Goal: Information Seeking & Learning: Check status

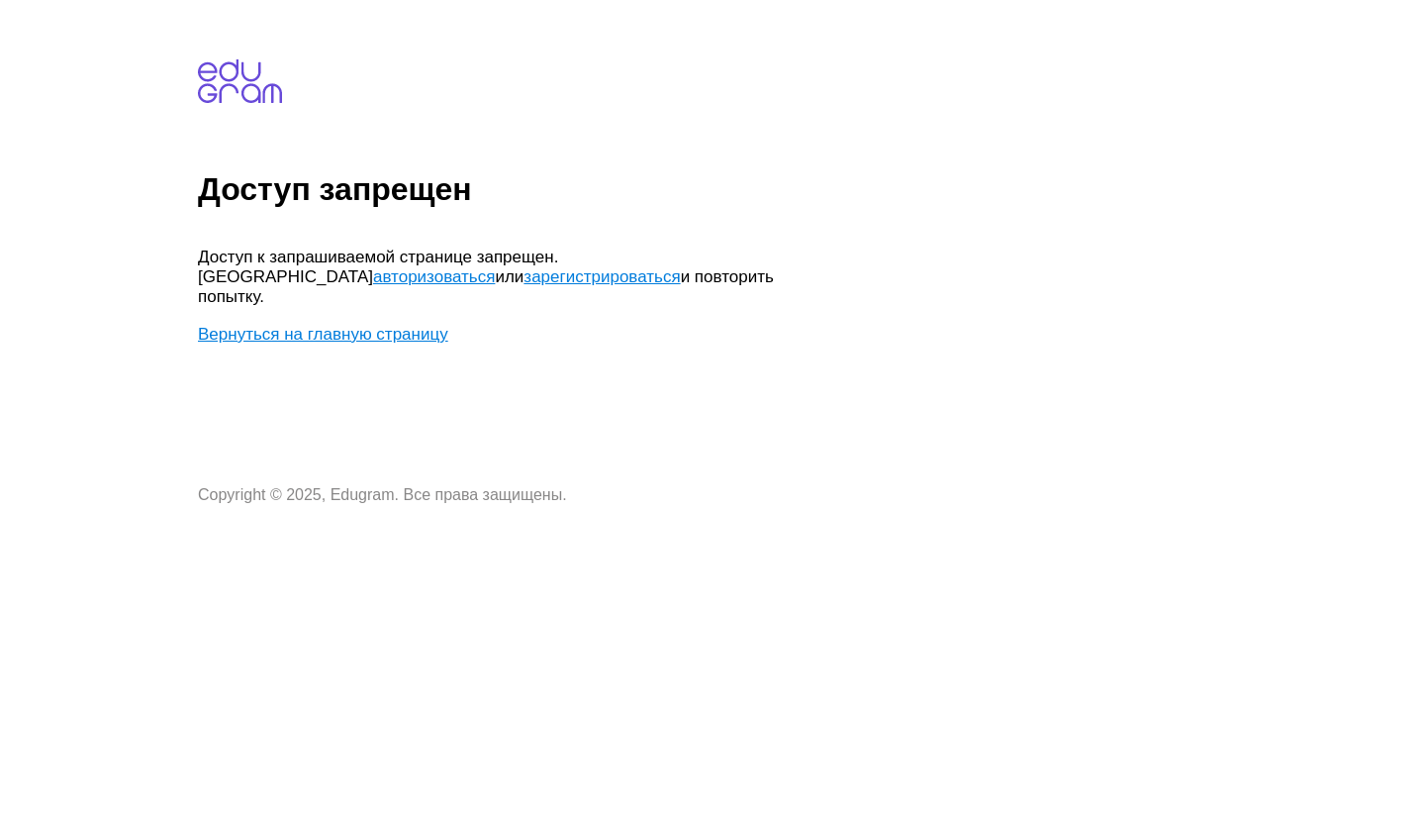
click at [406, 325] on link "Вернуться на главную страницу" at bounding box center [323, 334] width 250 height 19
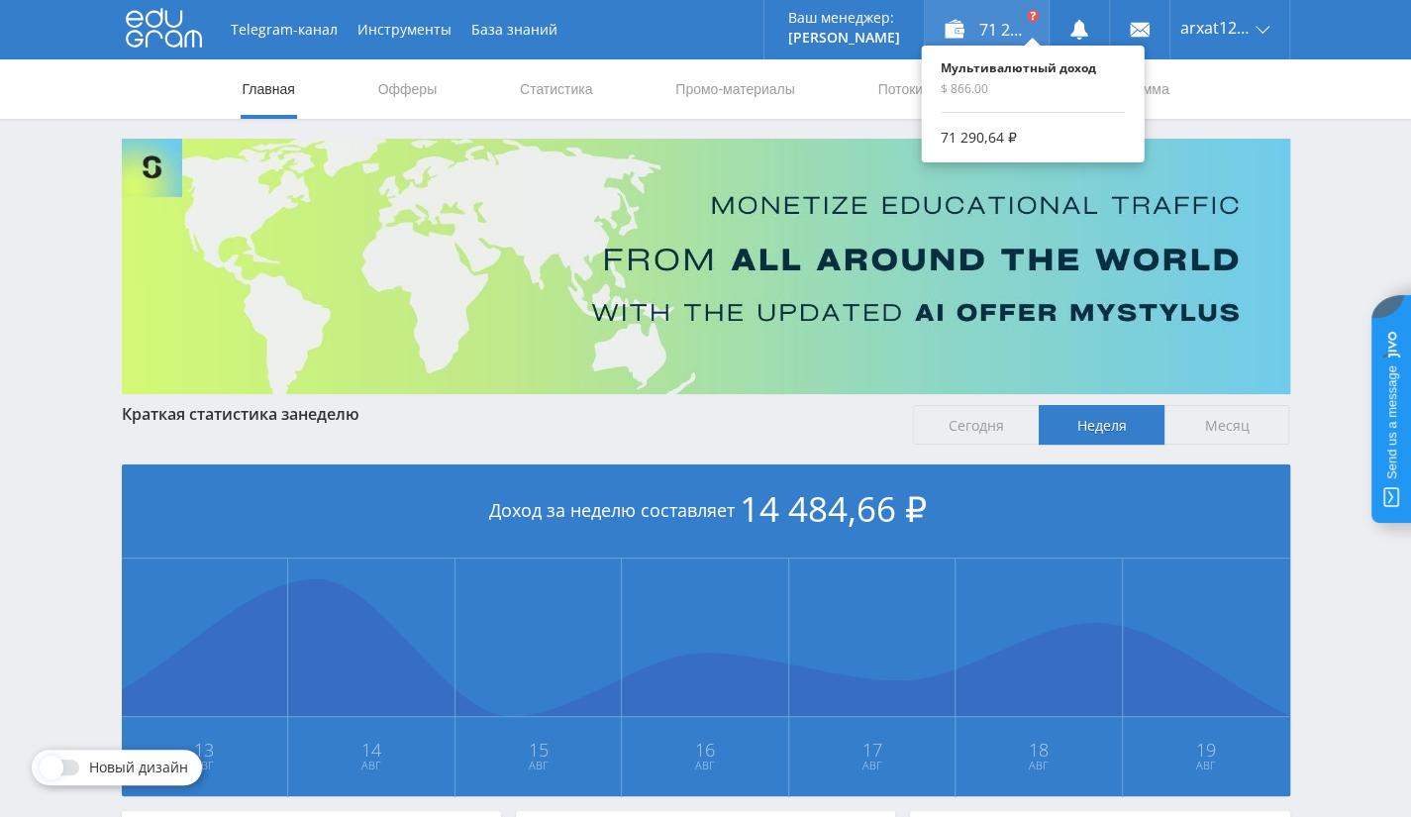
click at [1010, 47] on div "Мультивалютный доход $ 866.00 71 290,64 ₽" at bounding box center [1032, 104] width 223 height 117
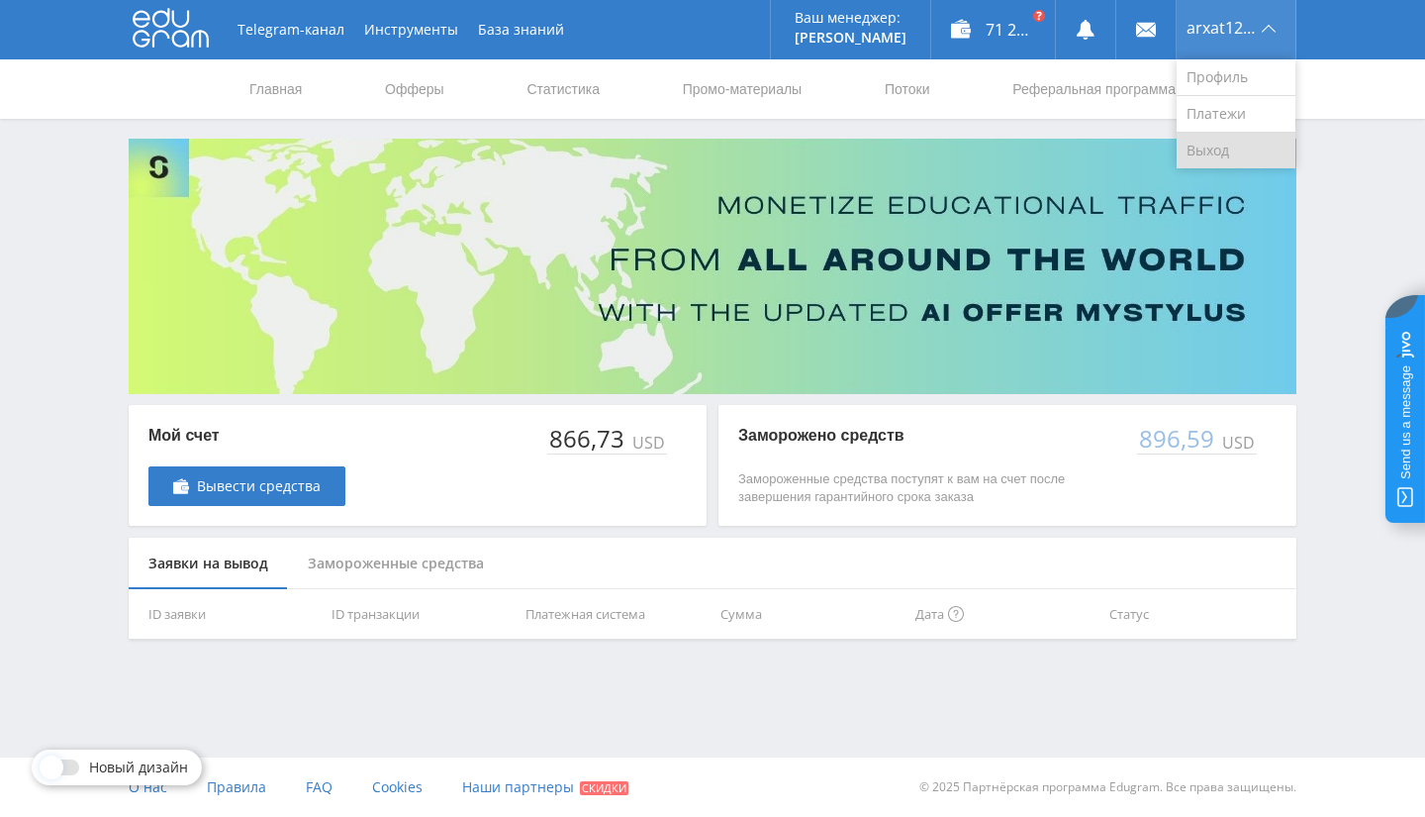
click at [1218, 146] on link "Выход" at bounding box center [1236, 151] width 119 height 36
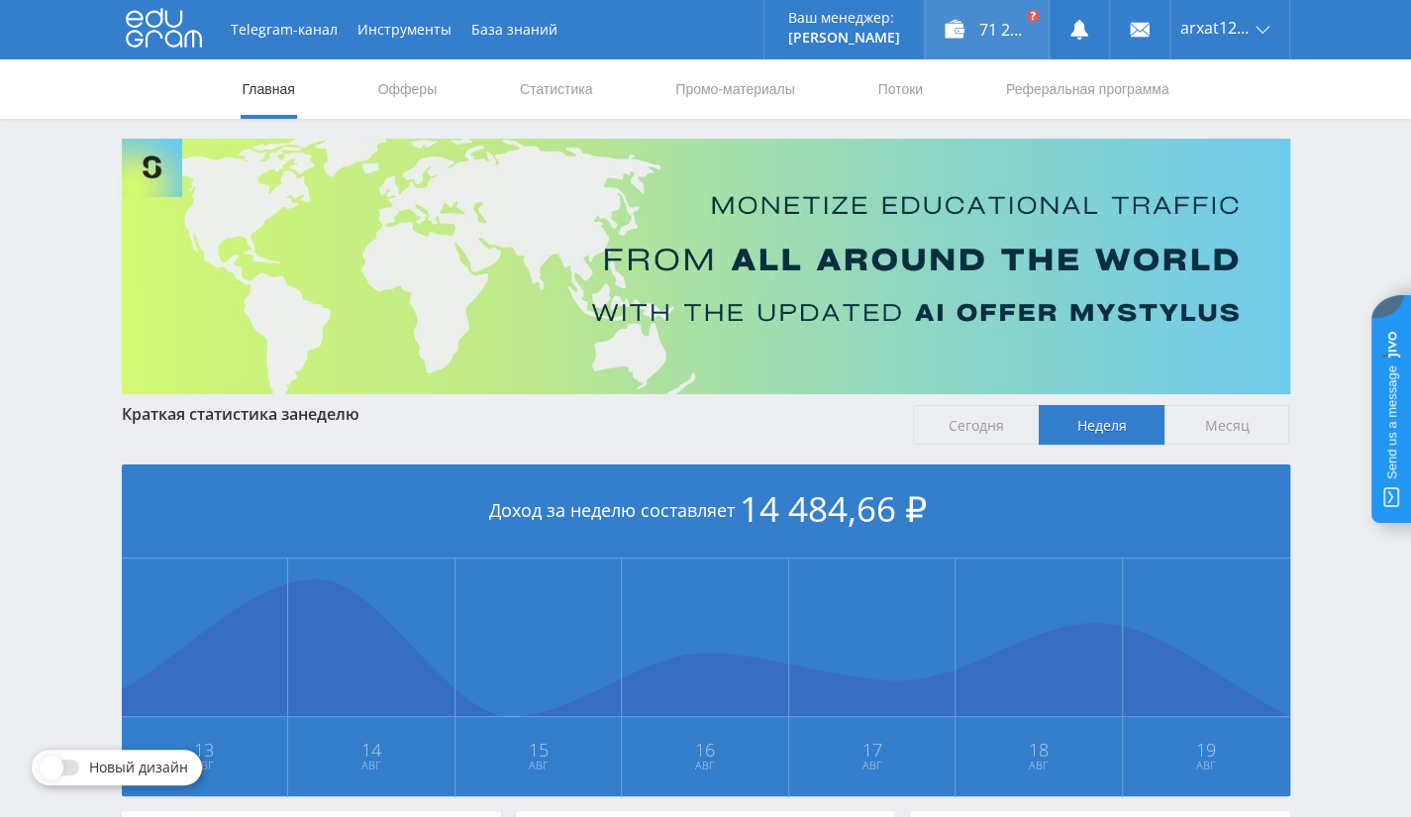
click at [984, 31] on div "71 290,64 ₽" at bounding box center [987, 29] width 124 height 59
click at [1015, 23] on div "71 290,64 ₽" at bounding box center [987, 29] width 124 height 59
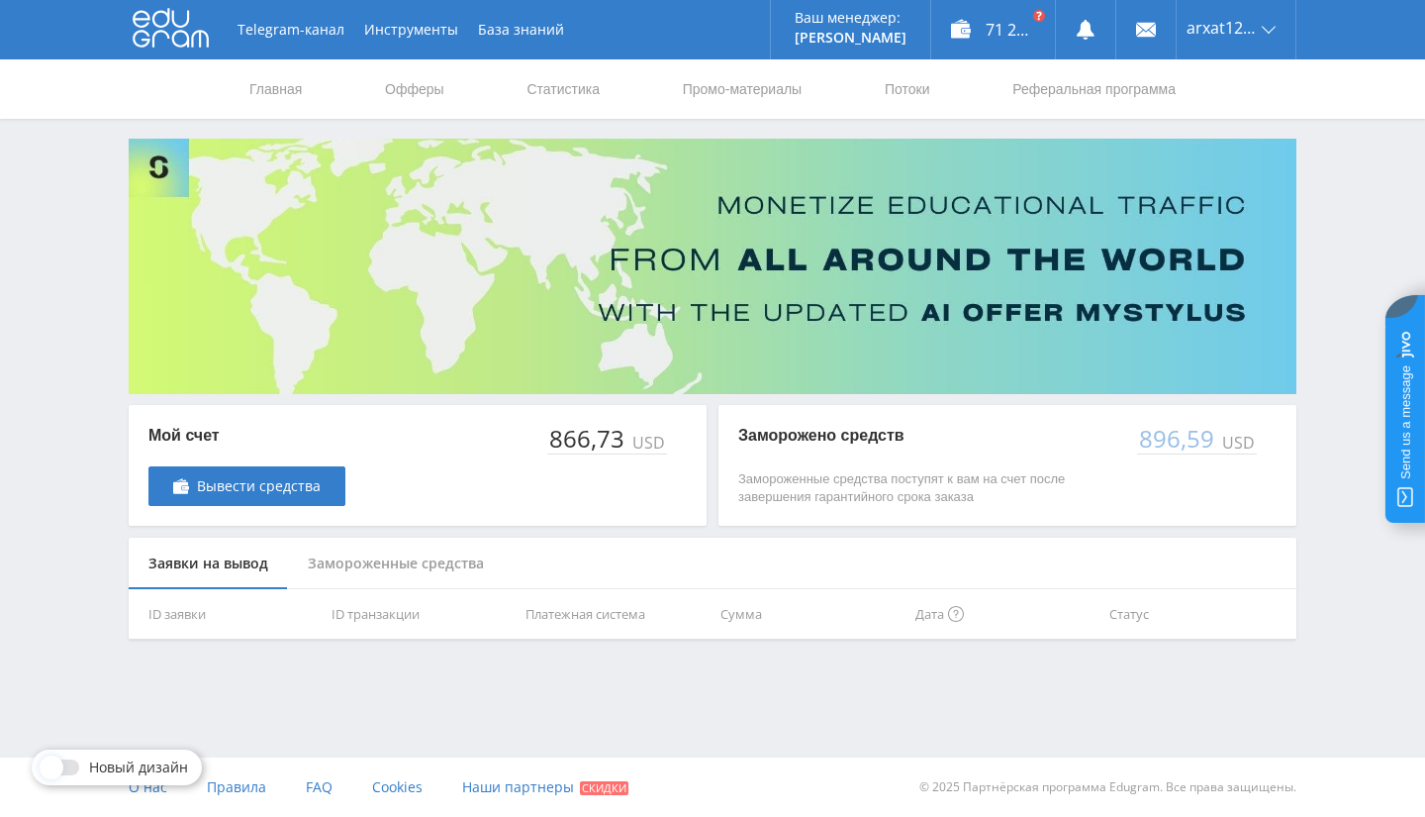
click at [581, 444] on div "866,73" at bounding box center [587, 439] width 81 height 28
click at [1089, 18] on link at bounding box center [1085, 29] width 59 height 59
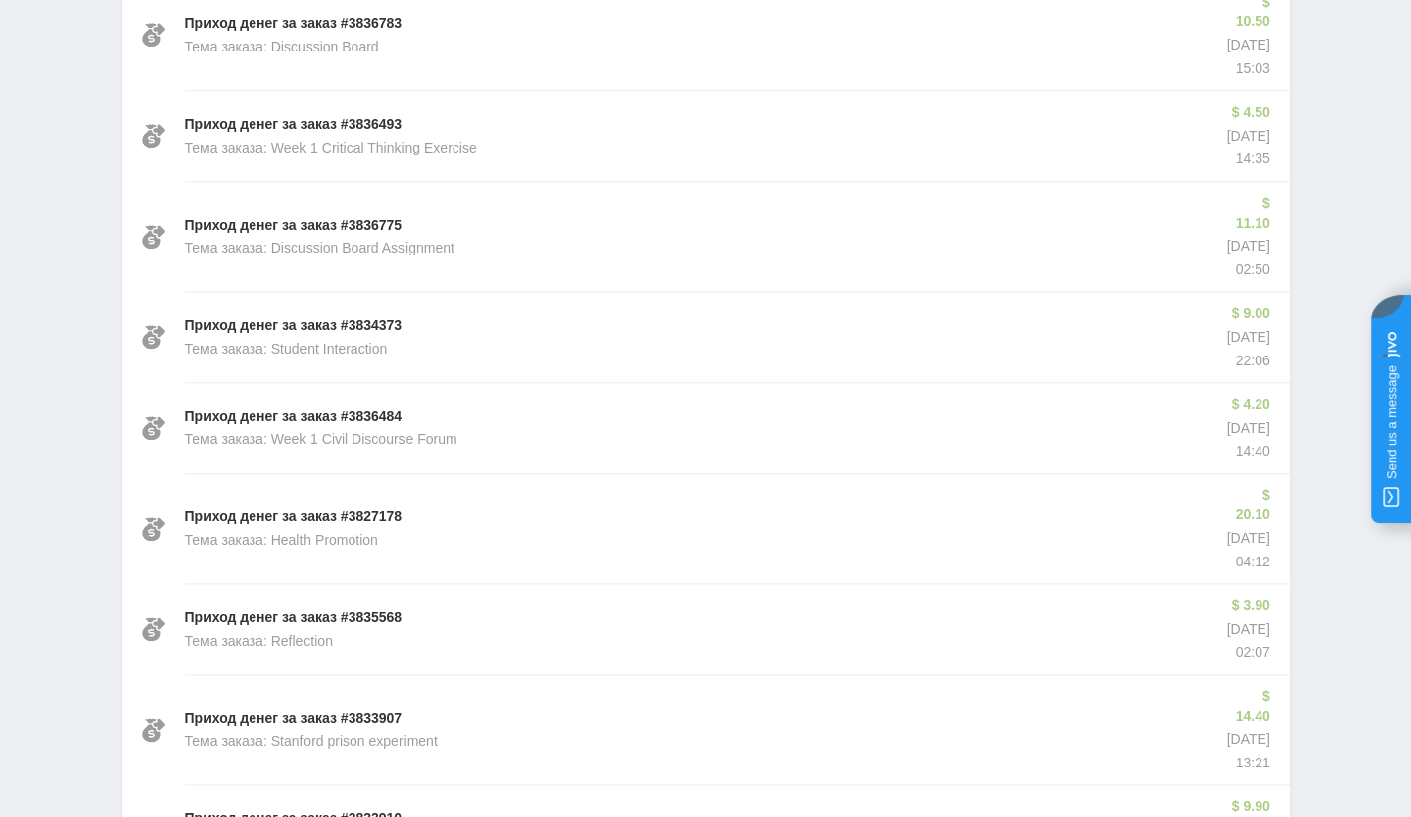
scroll to position [1218, 0]
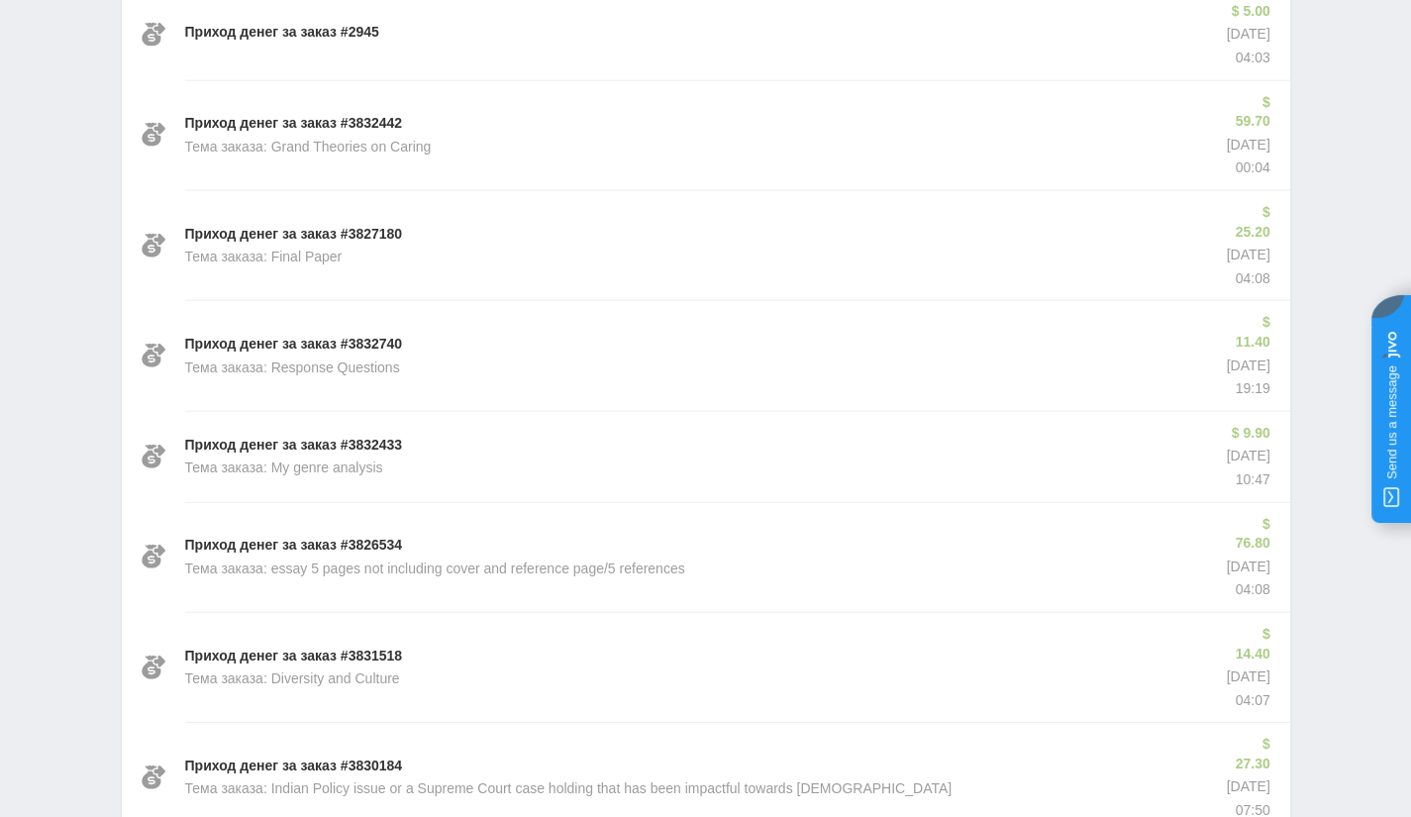
scroll to position [2577, 0]
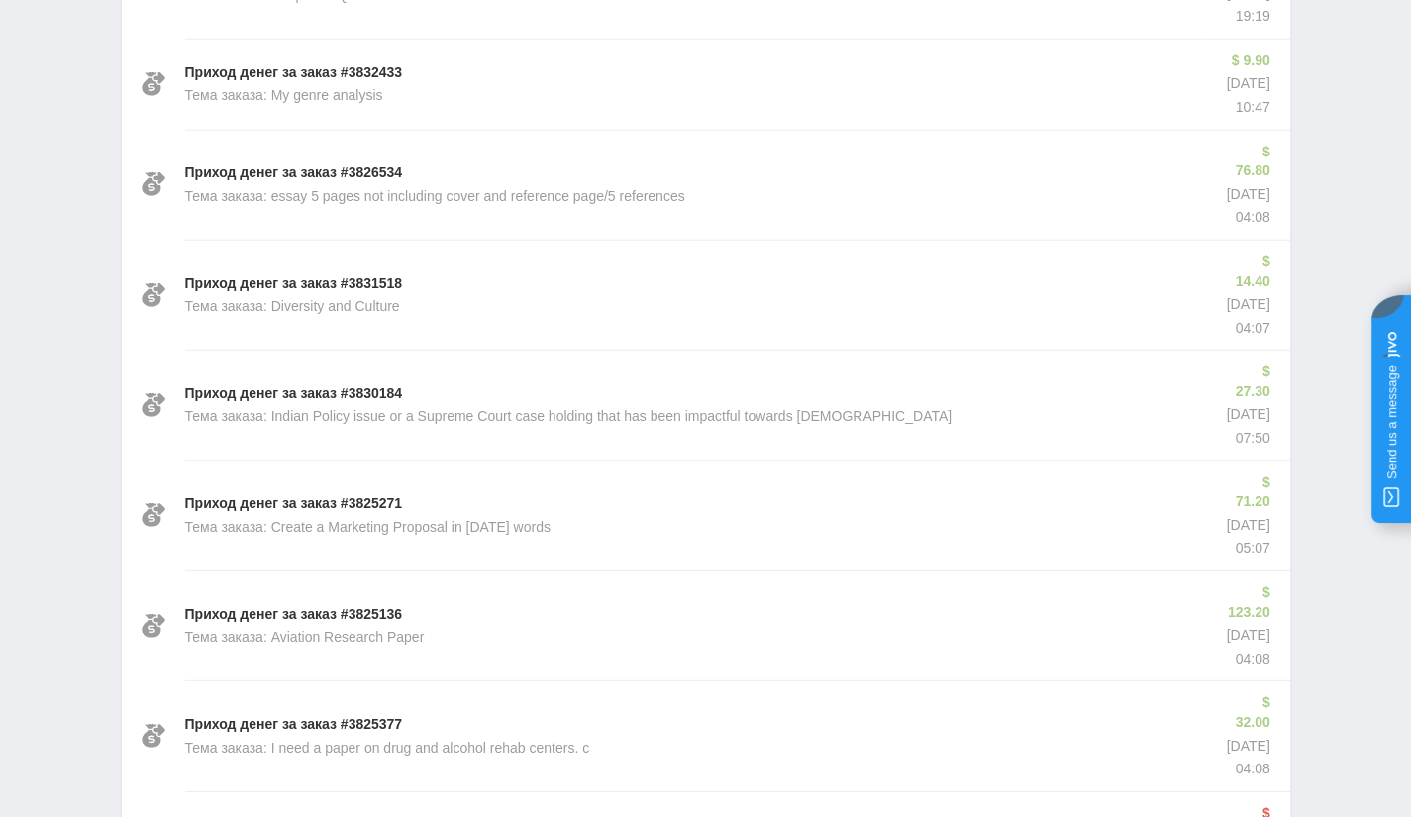
scroll to position [2774, 0]
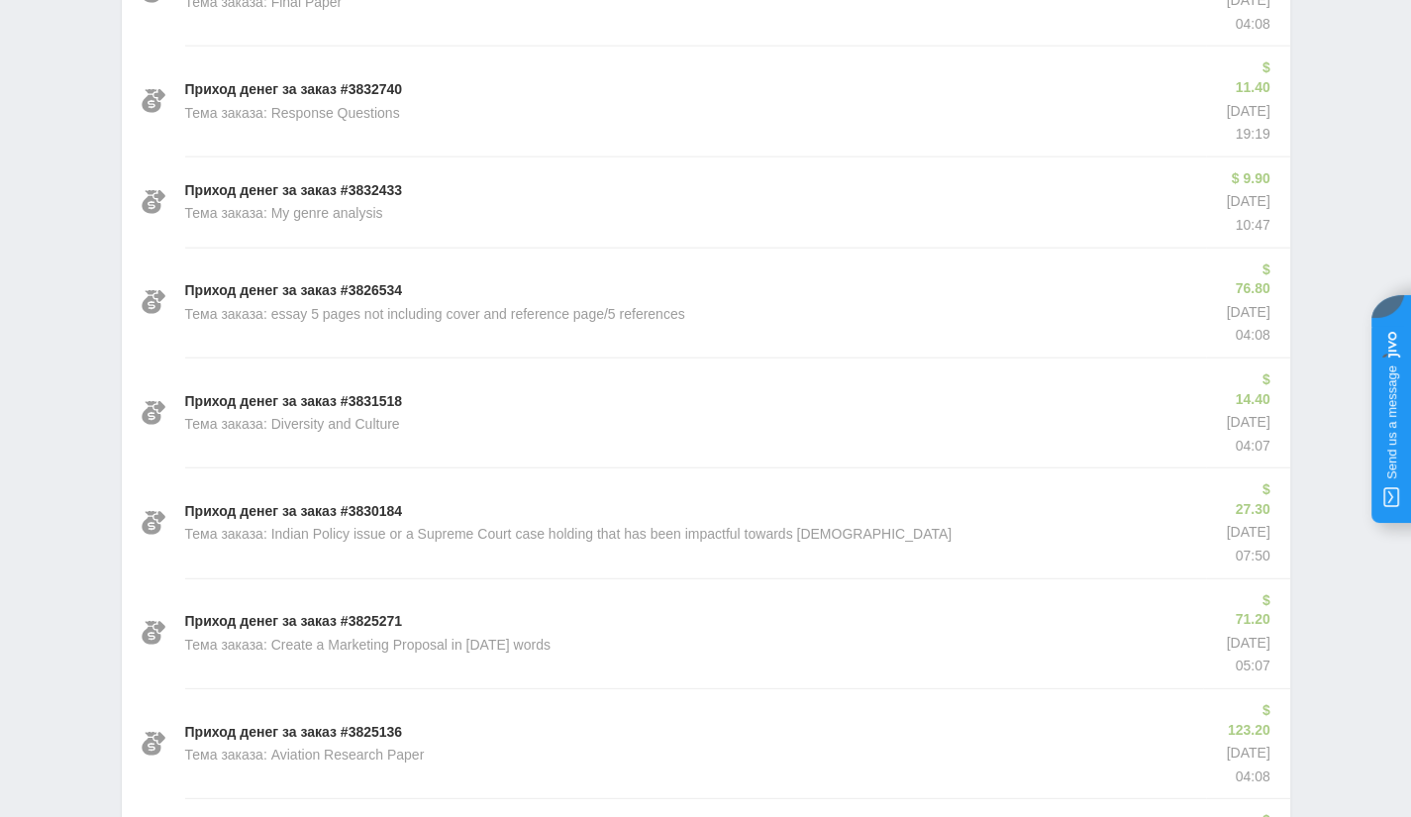
copy p "Списание денег администрацией"
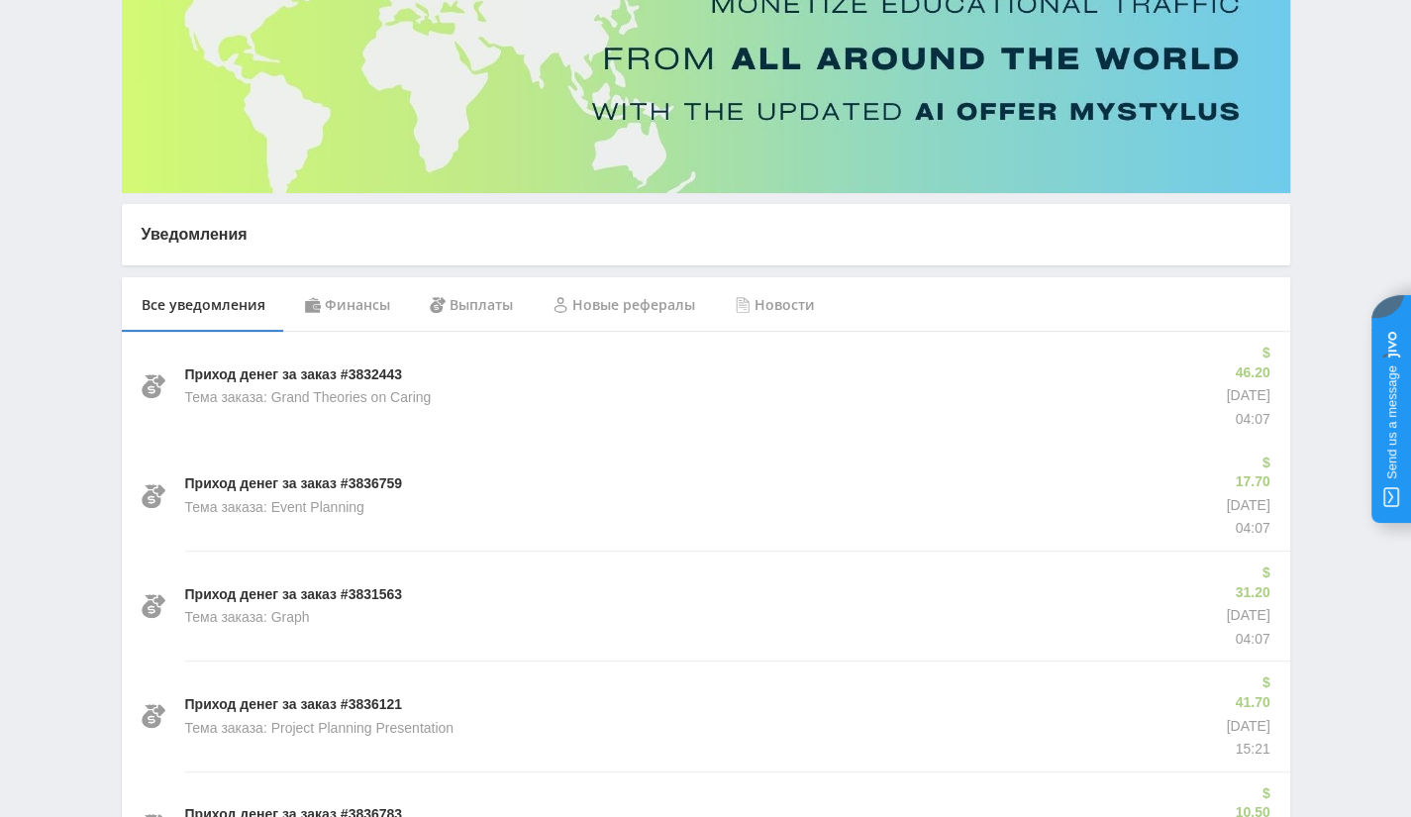
scroll to position [0, 0]
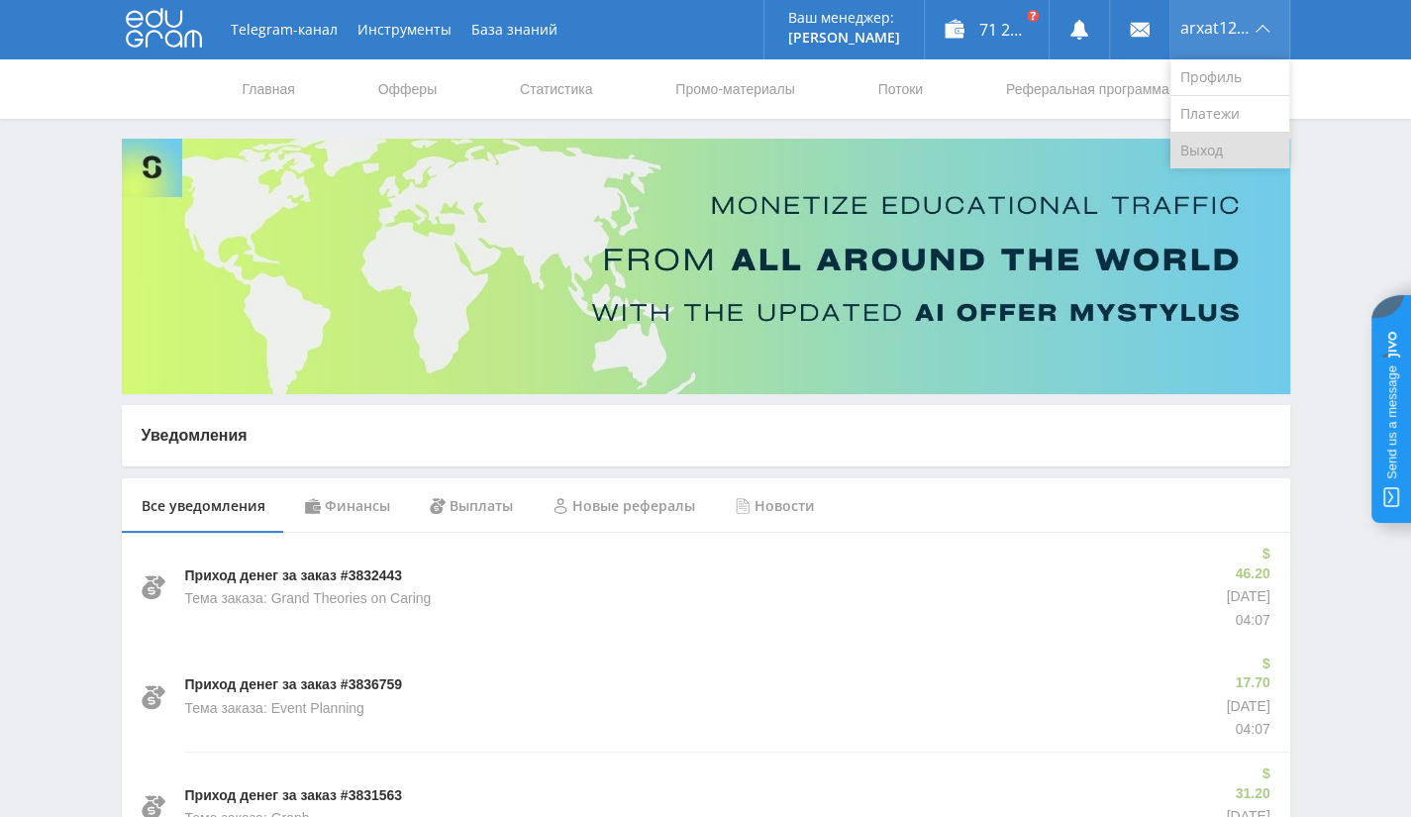
click at [1190, 157] on link "Выход" at bounding box center [1229, 151] width 119 height 36
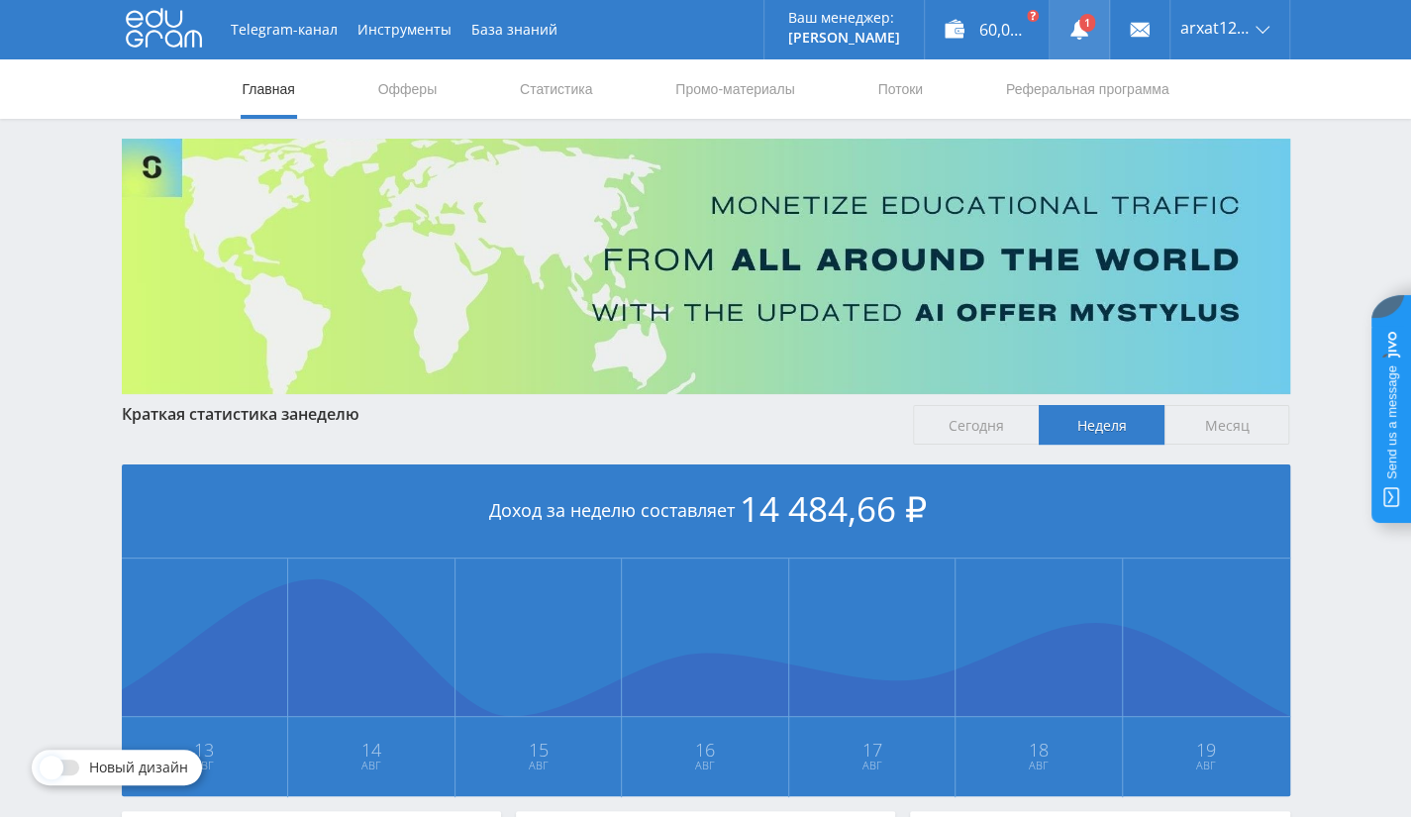
click at [1063, 12] on link at bounding box center [1078, 29] width 59 height 59
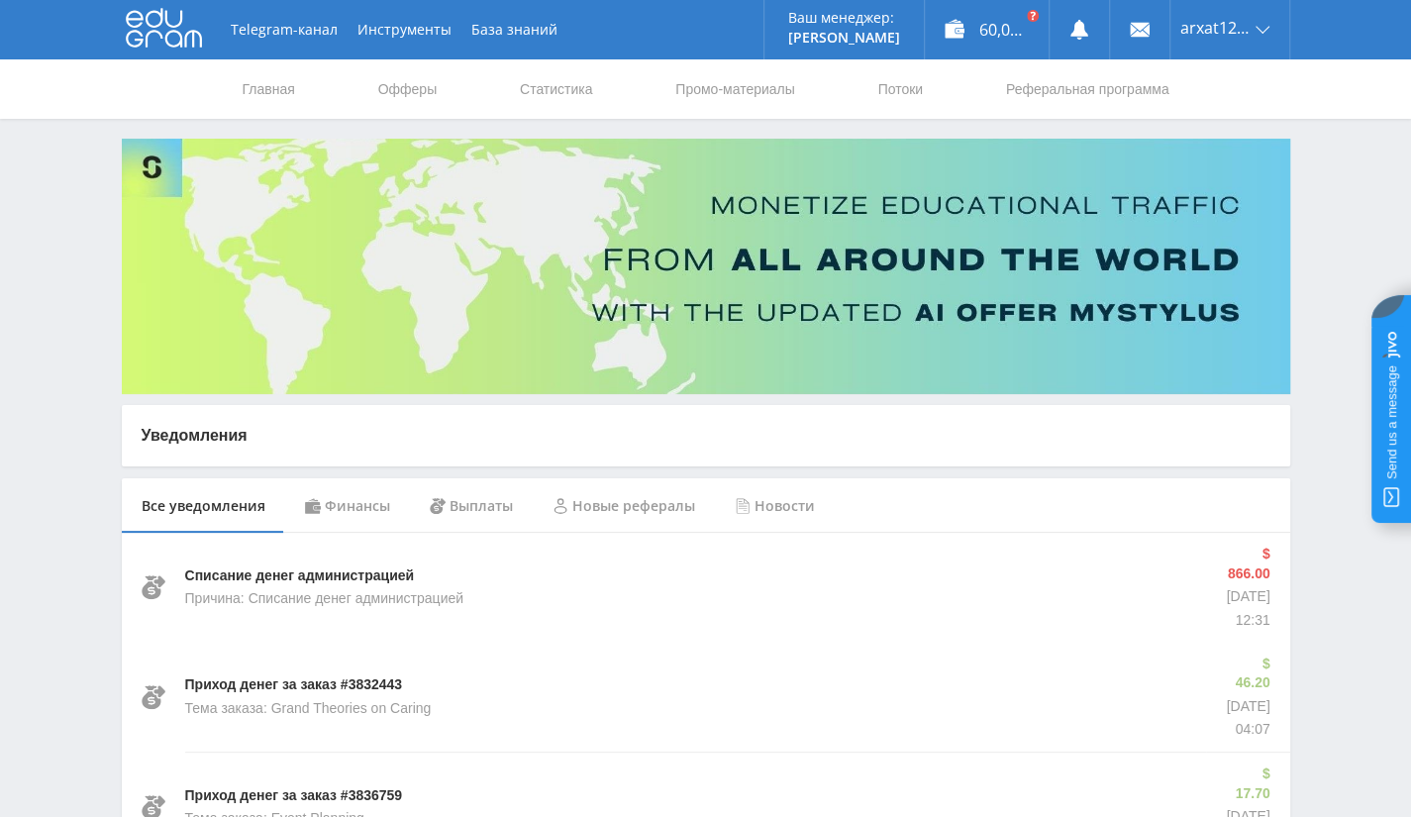
click at [1216, 139] on link "Выход" at bounding box center [1229, 151] width 119 height 36
